Goal: Check status: Check status

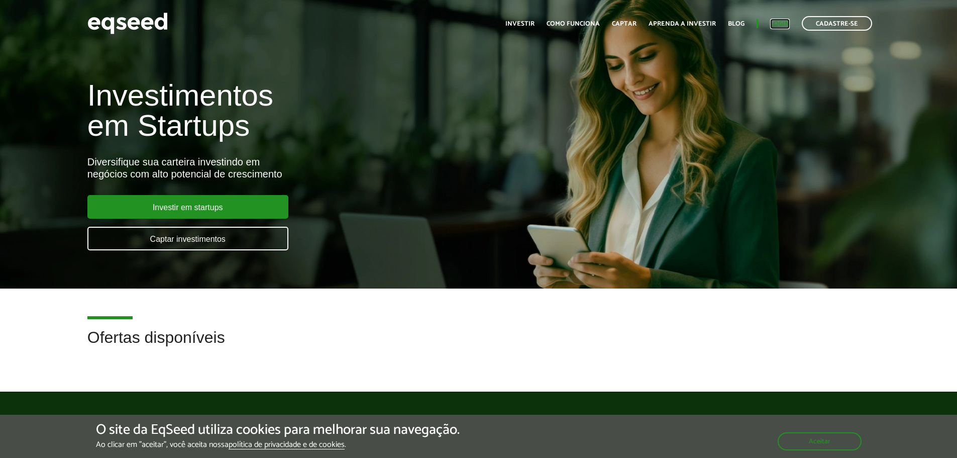
click at [782, 23] on link "Login" at bounding box center [780, 24] width 20 height 7
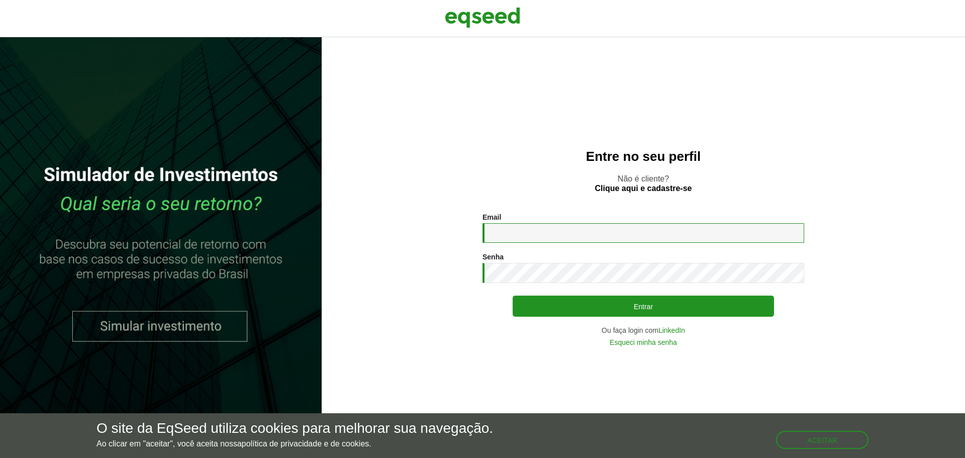
click at [585, 229] on input "Email *" at bounding box center [643, 233] width 322 height 20
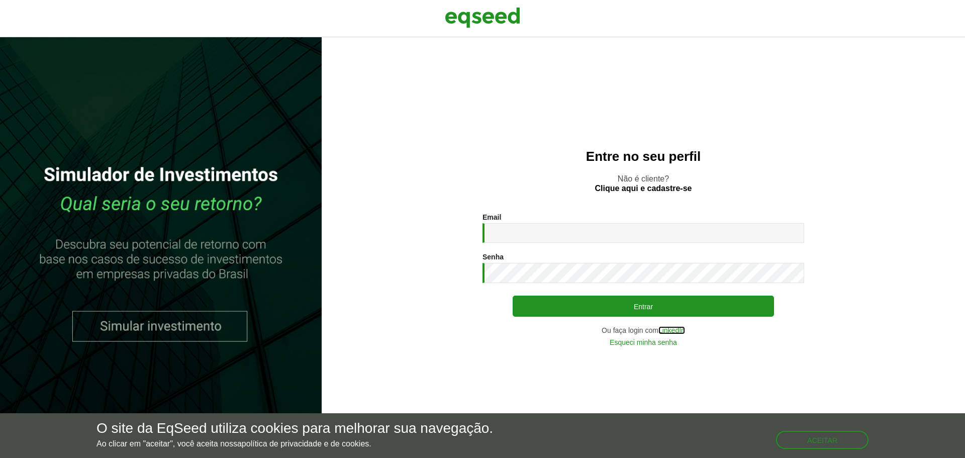
click at [679, 331] on link "LinkedIn" at bounding box center [671, 330] width 27 height 7
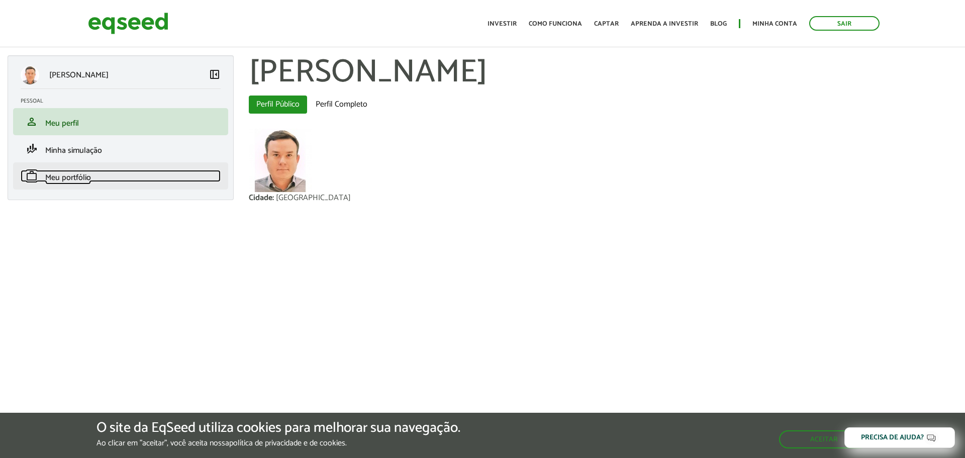
click at [91, 180] on link "work Meu portfólio" at bounding box center [121, 176] width 200 height 12
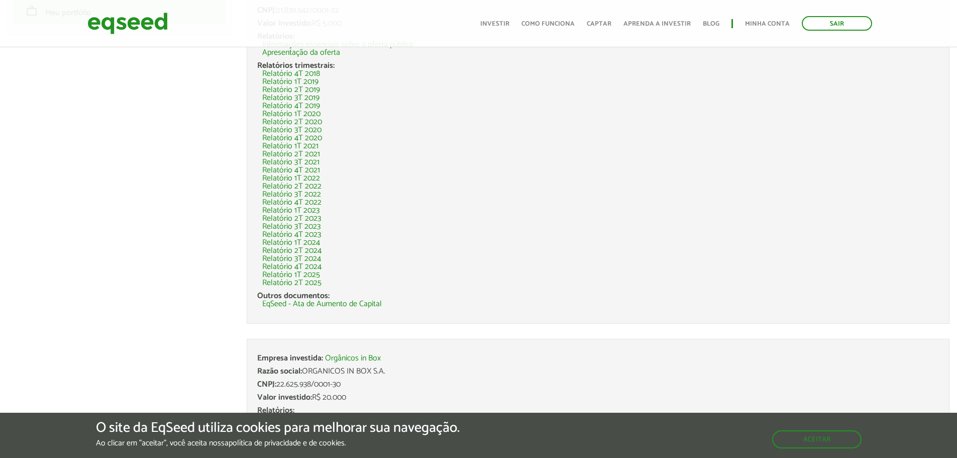
scroll to position [163, 0]
click at [315, 285] on link "Relatório 2T 2025" at bounding box center [291, 284] width 59 height 8
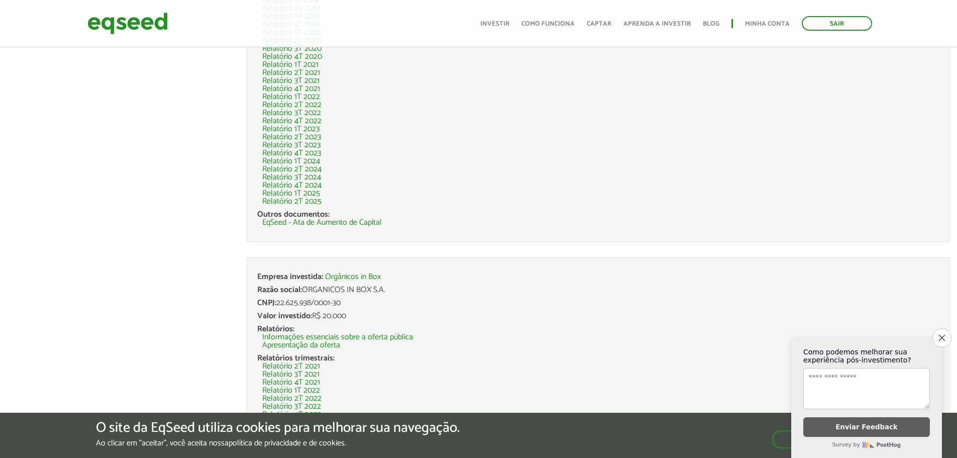
scroll to position [163, 0]
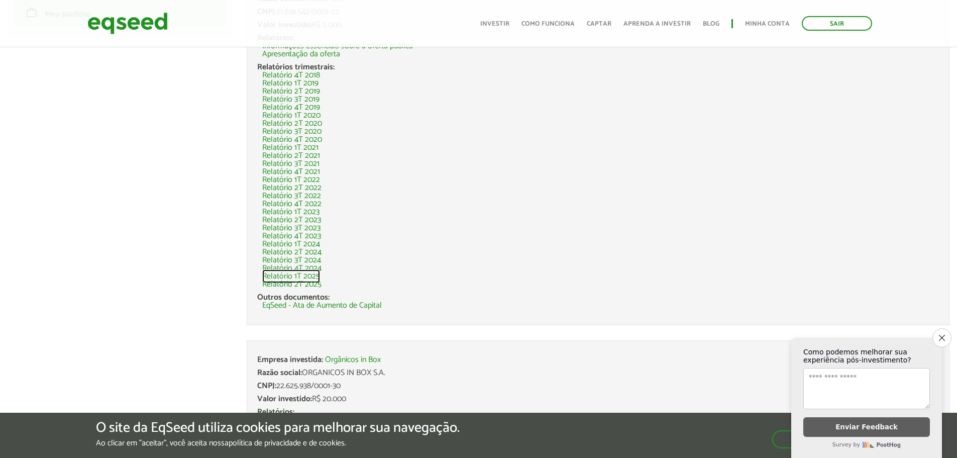
click at [312, 276] on link "Relatório 1T 2025" at bounding box center [291, 276] width 58 height 8
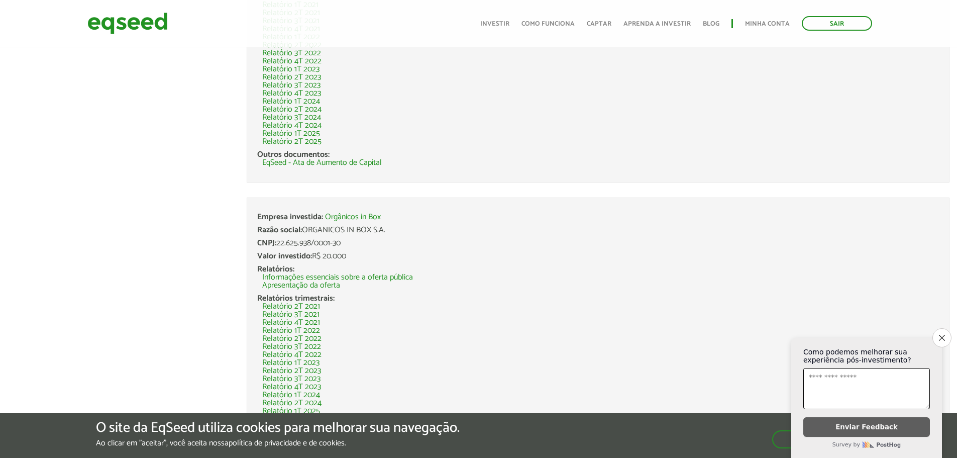
scroll to position [314, 0]
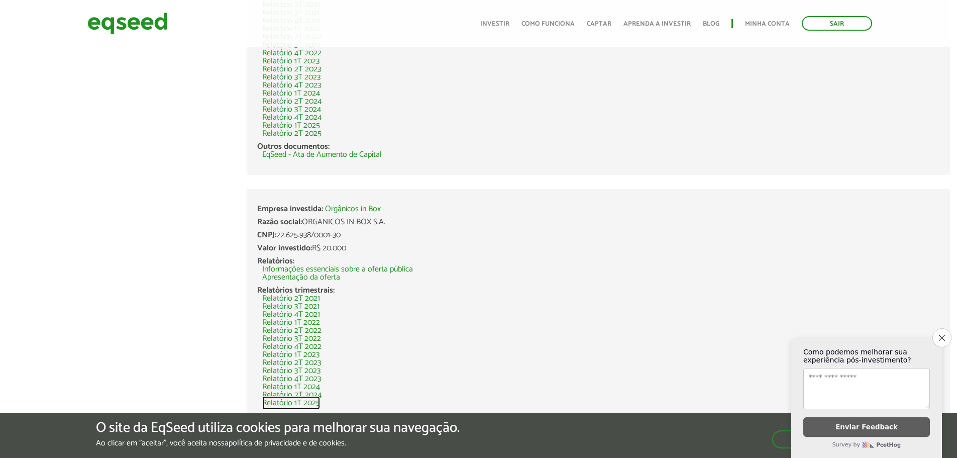
click at [316, 403] on link "Relatório 1T 2025" at bounding box center [291, 403] width 58 height 8
